Goal: Information Seeking & Learning: Check status

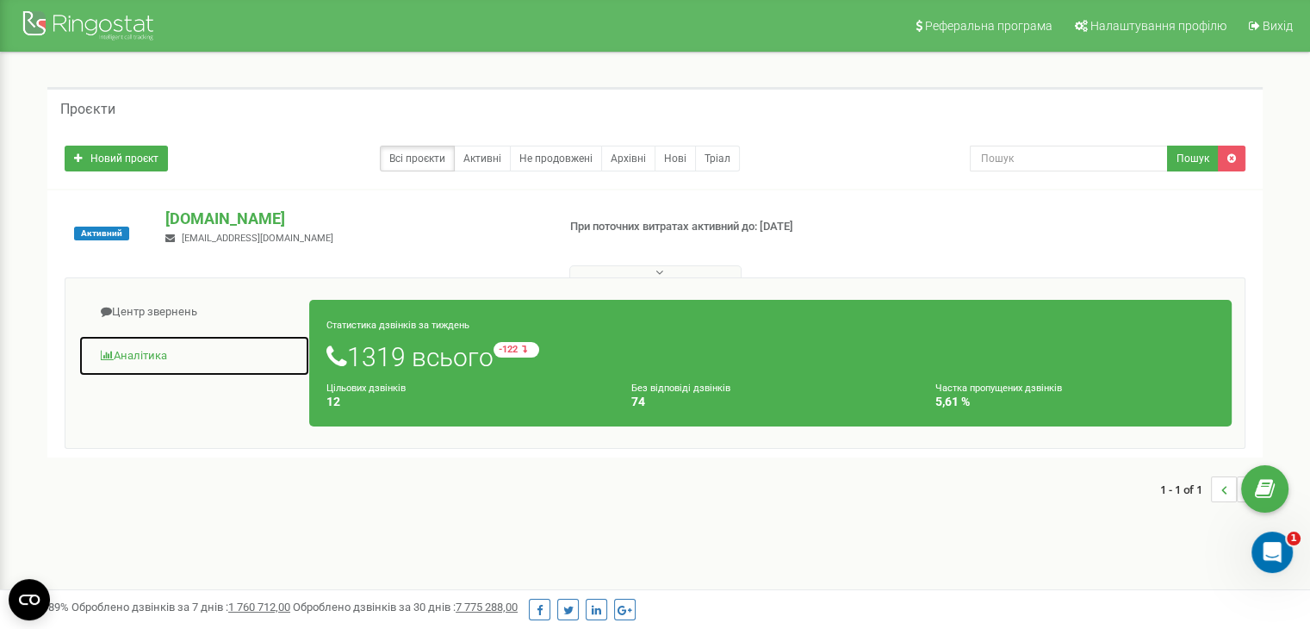
click at [147, 353] on link "Аналiтика" at bounding box center [194, 356] width 232 height 42
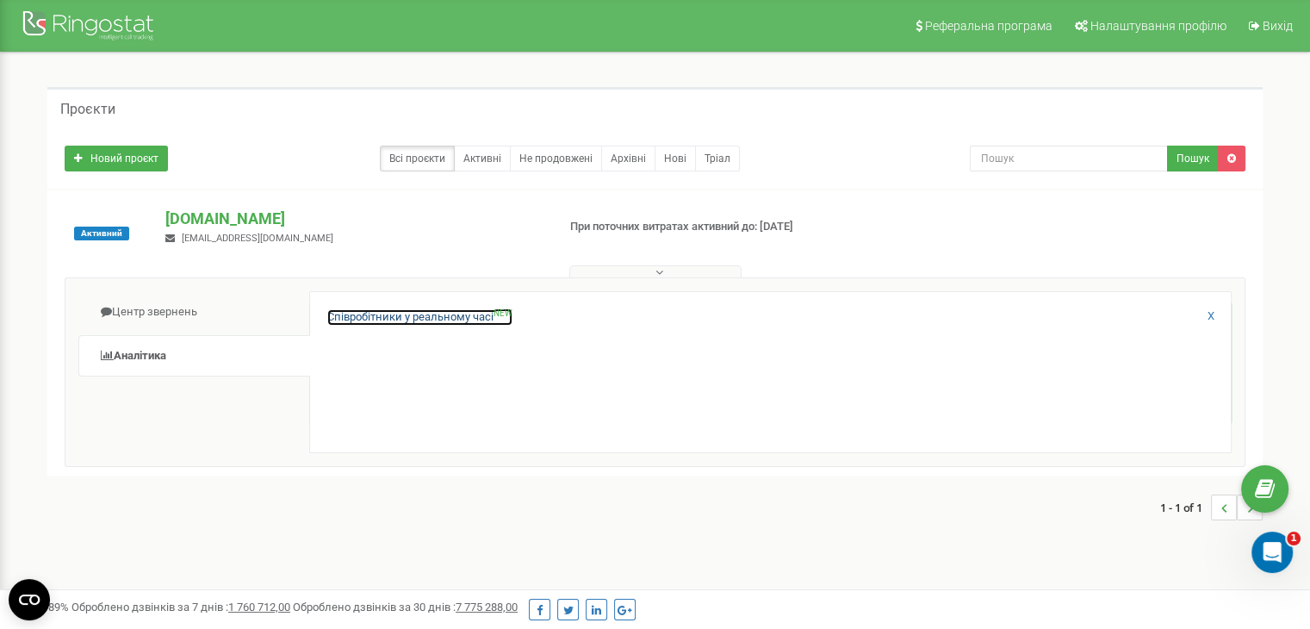
click at [374, 318] on link "Співробітники у реальному часі NEW" at bounding box center [419, 317] width 185 height 16
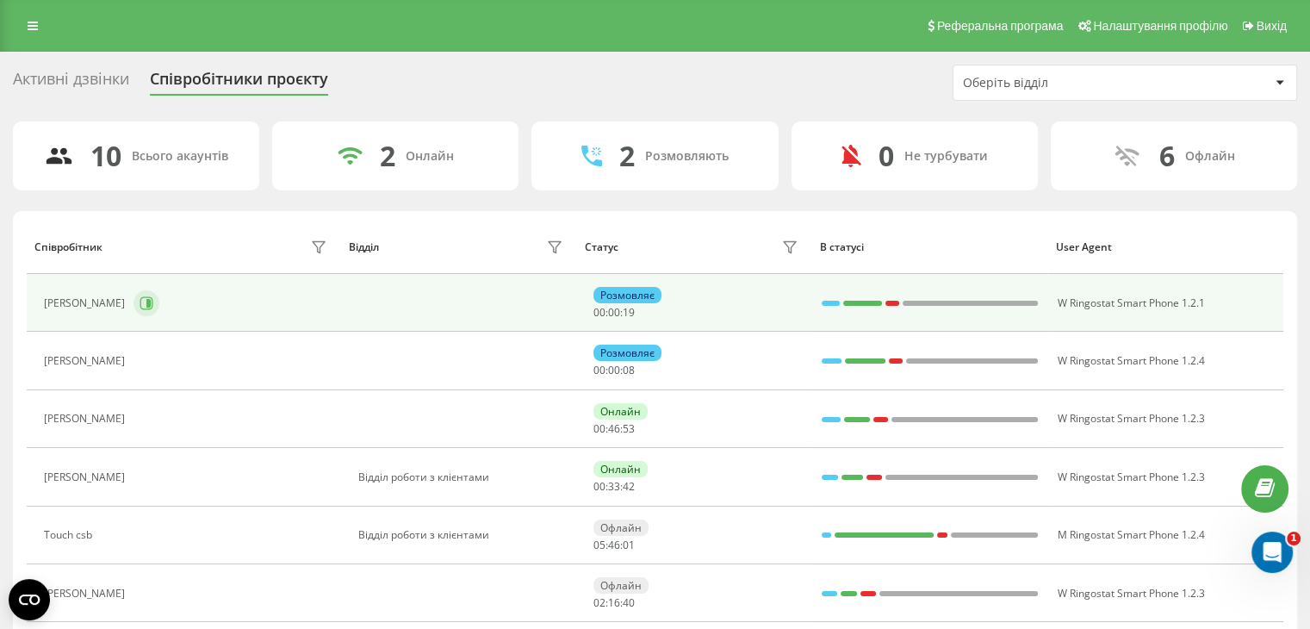
click at [153, 301] on icon at bounding box center [146, 303] width 14 height 14
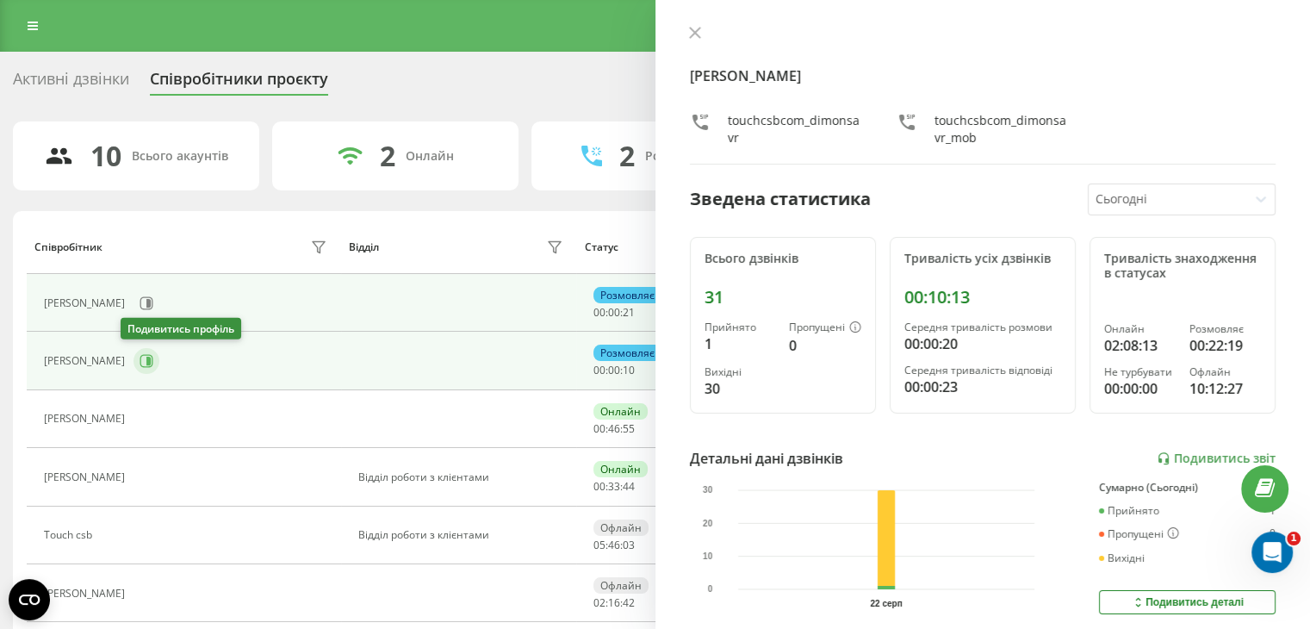
click at [146, 358] on icon at bounding box center [148, 360] width 4 height 9
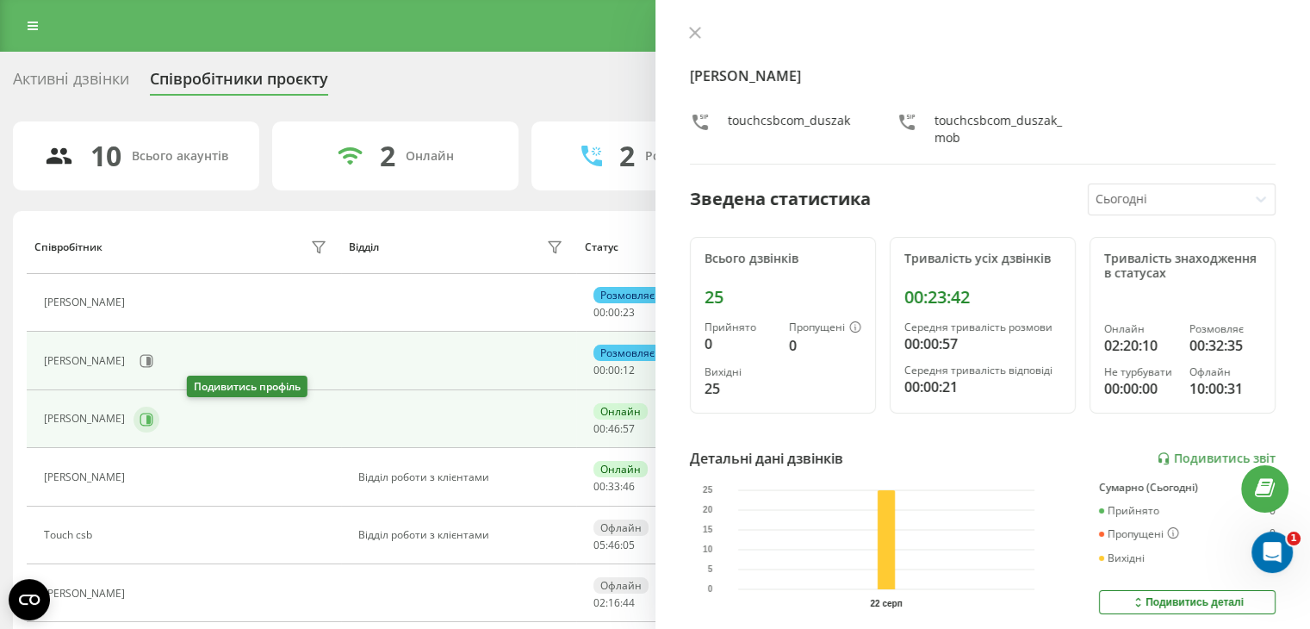
click at [151, 421] on icon at bounding box center [148, 418] width 4 height 9
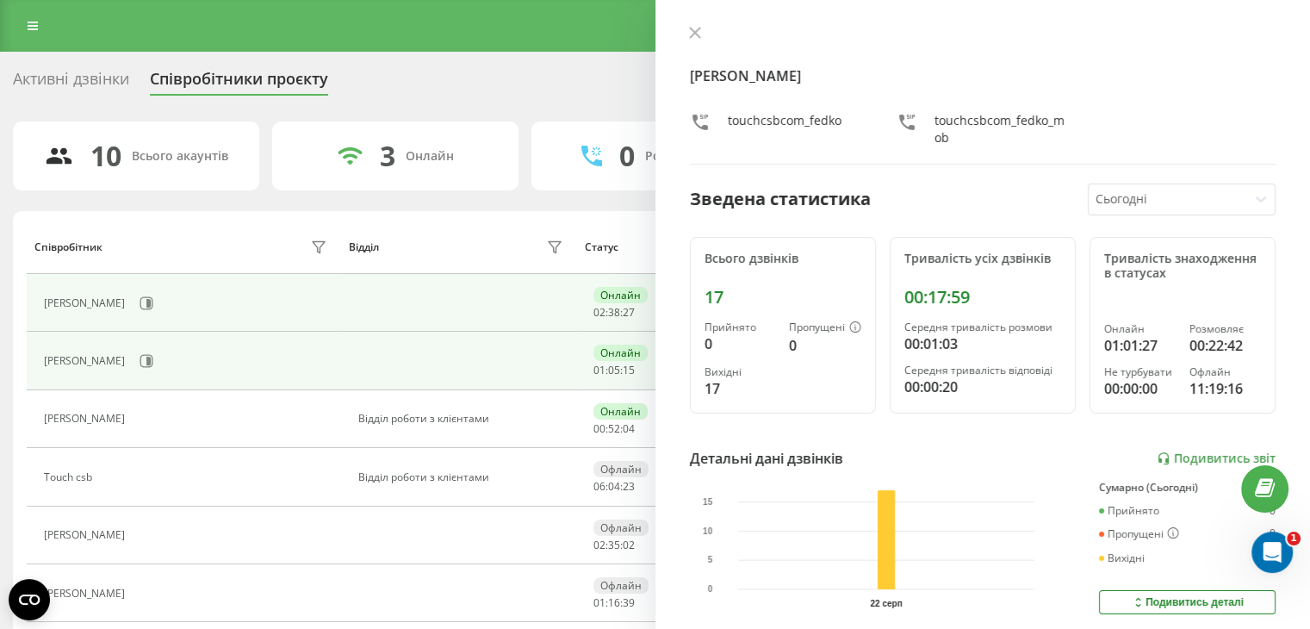
click at [154, 295] on div "[PERSON_NAME]" at bounding box center [188, 302] width 288 height 29
click at [133, 313] on button at bounding box center [146, 303] width 26 height 26
click at [151, 363] on icon at bounding box center [148, 360] width 4 height 9
click at [140, 296] on button at bounding box center [146, 303] width 26 height 26
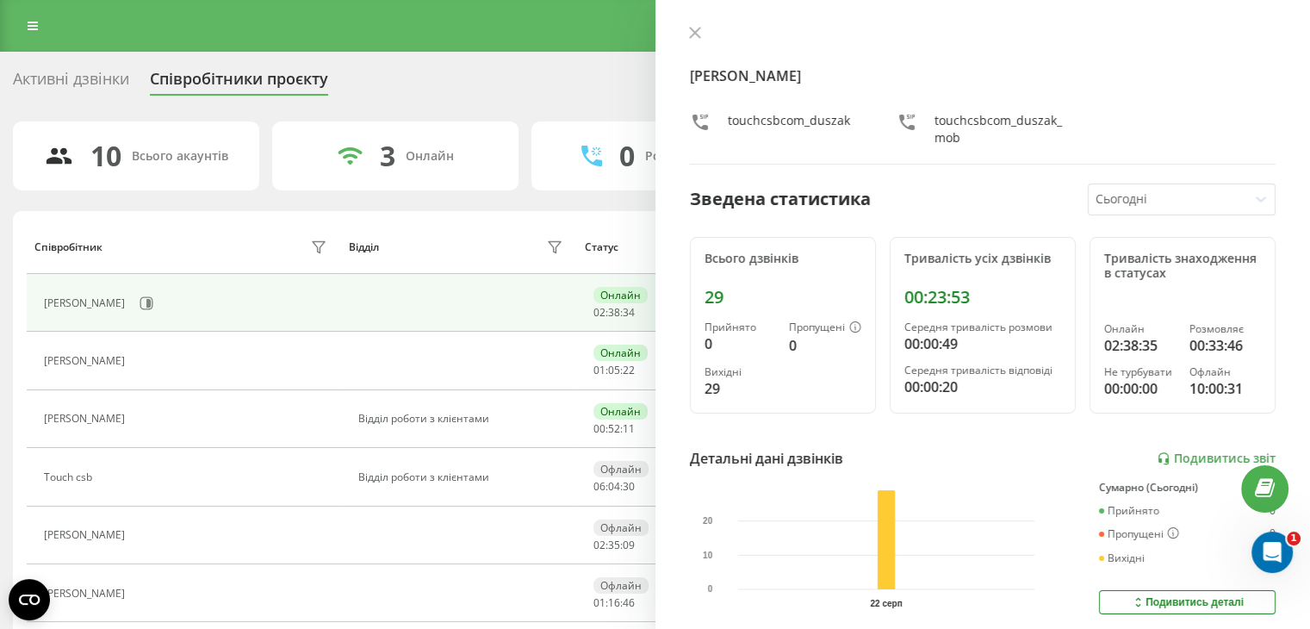
click at [152, 412] on button at bounding box center [143, 421] width 21 height 24
